Goal: Information Seeking & Learning: Learn about a topic

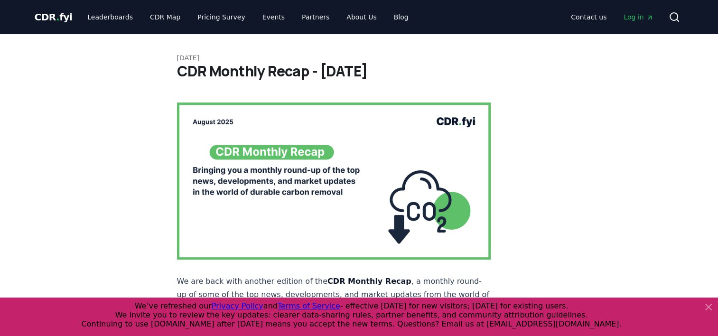
click at [708, 308] on icon at bounding box center [708, 306] width 11 height 11
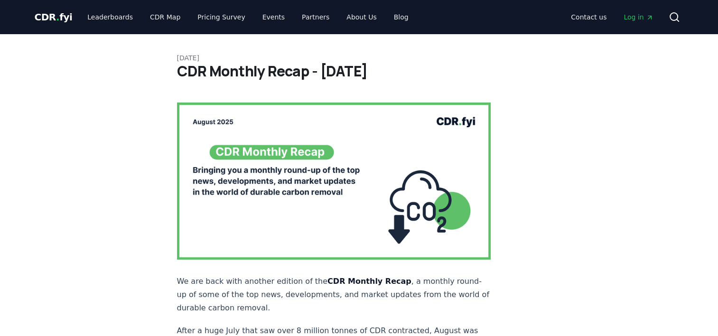
click at [279, 281] on p "We are back with another edition of the CDR Monthly Recap , a monthly round-up …" at bounding box center [334, 295] width 314 height 40
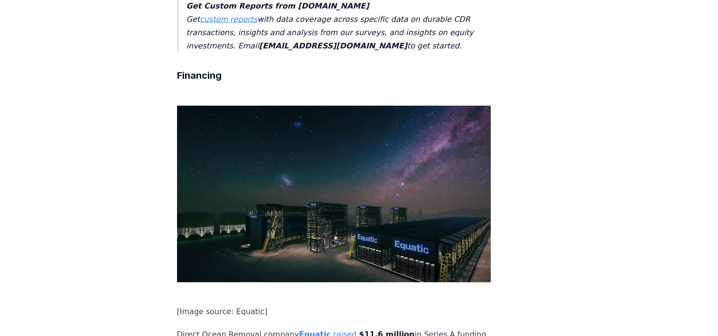
scroll to position [2187, 0]
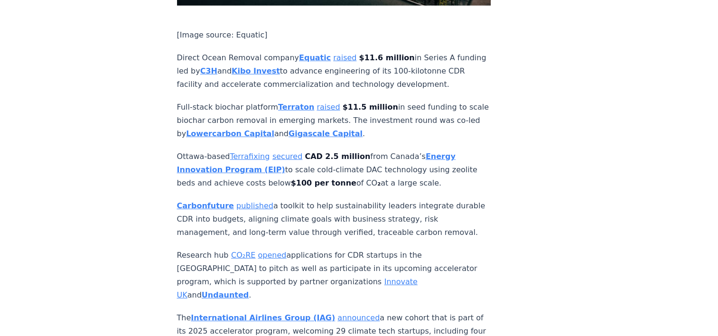
scroll to position [2465, 0]
click at [359, 199] on p "Carbonfuture published a toolkit to help sustainability leaders integrate durab…" at bounding box center [334, 219] width 314 height 40
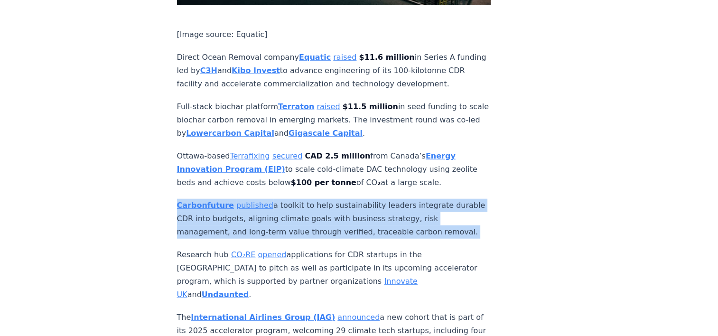
click at [359, 199] on p "Carbonfuture published a toolkit to help sustainability leaders integrate durab…" at bounding box center [334, 219] width 314 height 40
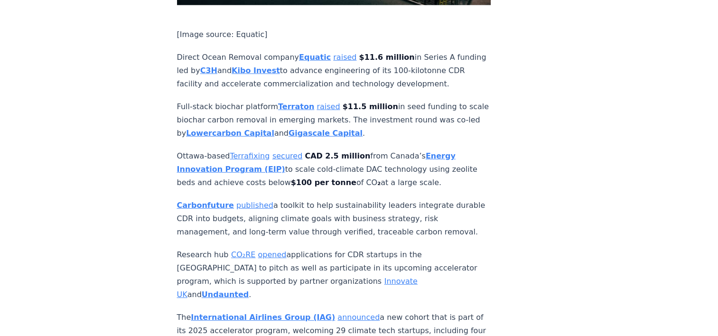
click at [393, 199] on p "Carbonfuture published a toolkit to help sustainability leaders integrate durab…" at bounding box center [334, 219] width 314 height 40
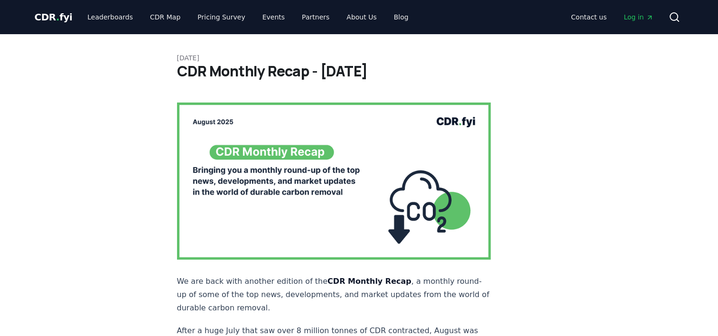
scroll to position [0, 0]
click at [354, 72] on h1 "CDR Monthly Recap - [DATE]" at bounding box center [359, 71] width 365 height 17
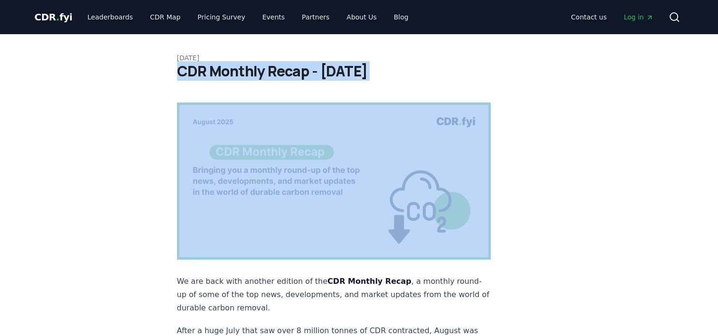
click at [354, 72] on h1 "CDR Monthly Recap - [DATE]" at bounding box center [359, 71] width 365 height 17
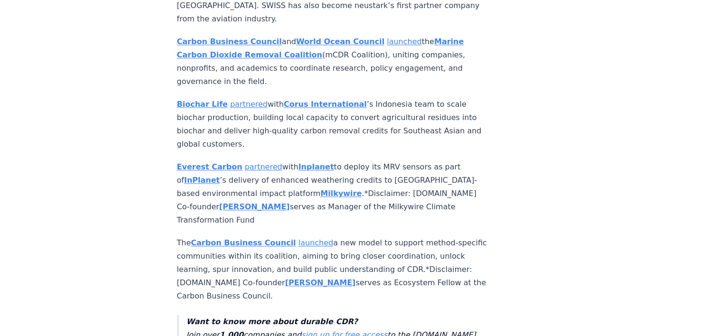
scroll to position [1097, 0]
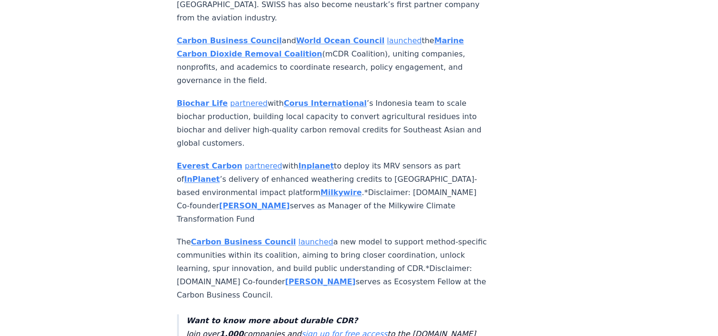
click at [382, 159] on p "Everest Carbon partnered with Inplanet to deploy its MRV sensors as part of InP…" at bounding box center [334, 192] width 314 height 66
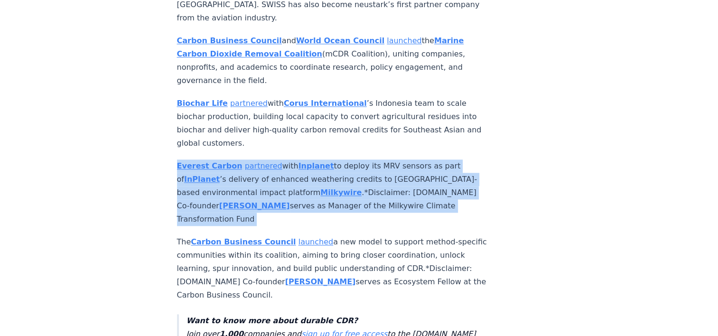
click at [382, 159] on p "Everest Carbon partnered with Inplanet to deploy its MRV sensors as part of InP…" at bounding box center [334, 192] width 314 height 66
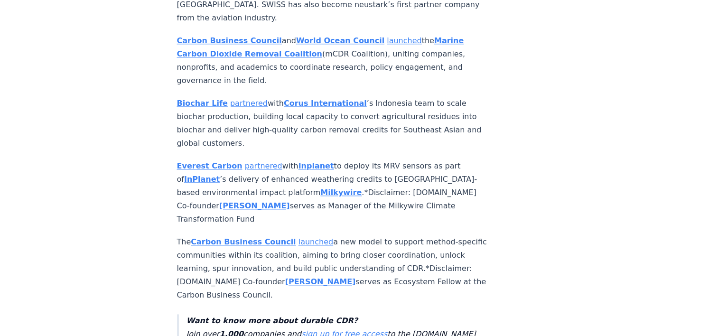
click at [382, 159] on p "Everest Carbon partnered with Inplanet to deploy its MRV sensors as part of InP…" at bounding box center [334, 192] width 314 height 66
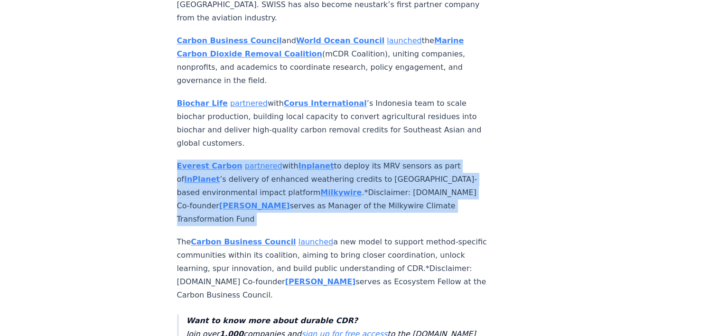
click at [382, 159] on p "Everest Carbon partnered with Inplanet to deploy its MRV sensors as part of InP…" at bounding box center [334, 192] width 314 height 66
